Goal: Information Seeking & Learning: Learn about a topic

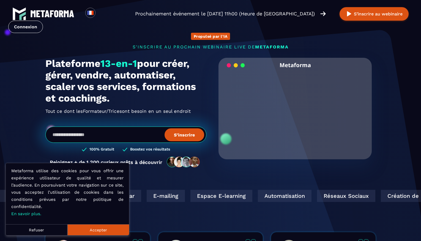
click at [95, 230] on button "Accepter" at bounding box center [98, 229] width 62 height 11
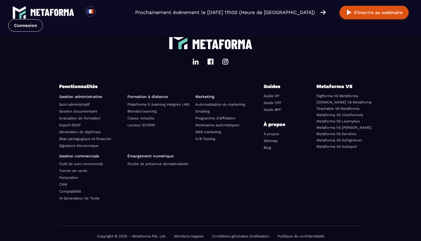
scroll to position [1916, 0]
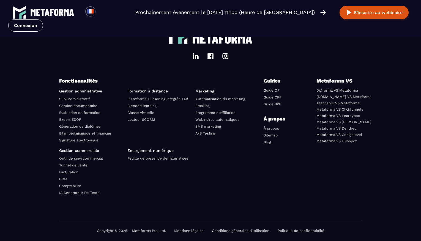
click at [149, 118] on link "Lecteur SCORM" at bounding box center [140, 119] width 27 height 4
click at [160, 99] on link "Plateforme E-learning intégrée LMS" at bounding box center [158, 99] width 62 height 4
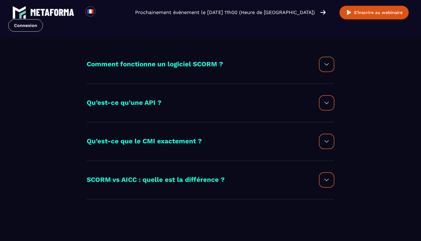
scroll to position [535, 0]
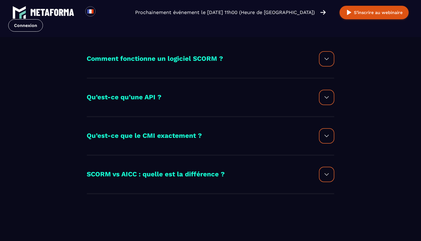
click at [325, 65] on div at bounding box center [326, 58] width 15 height 15
